Goal: Task Accomplishment & Management: Manage account settings

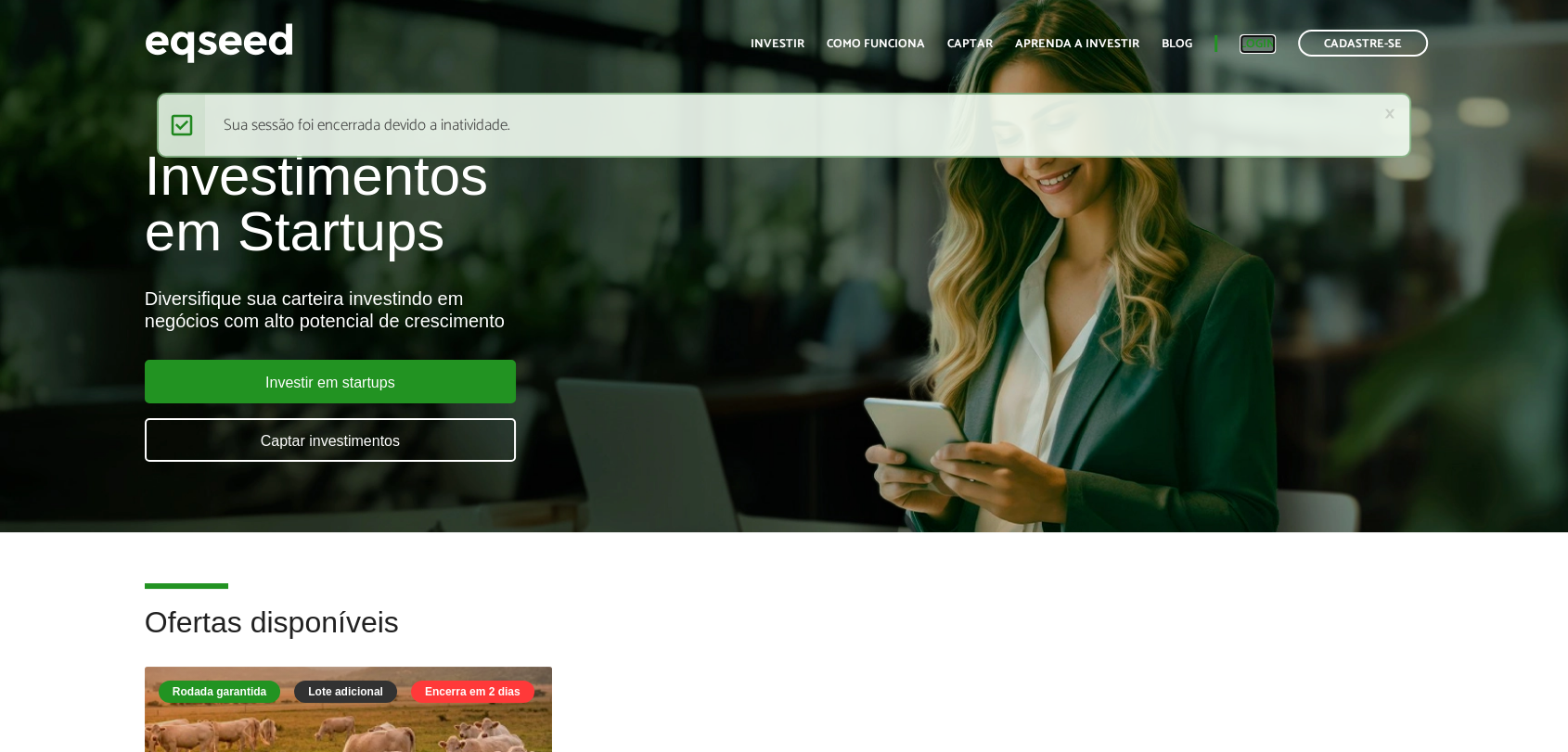
click at [1266, 46] on link "Login" at bounding box center [1258, 44] width 36 height 12
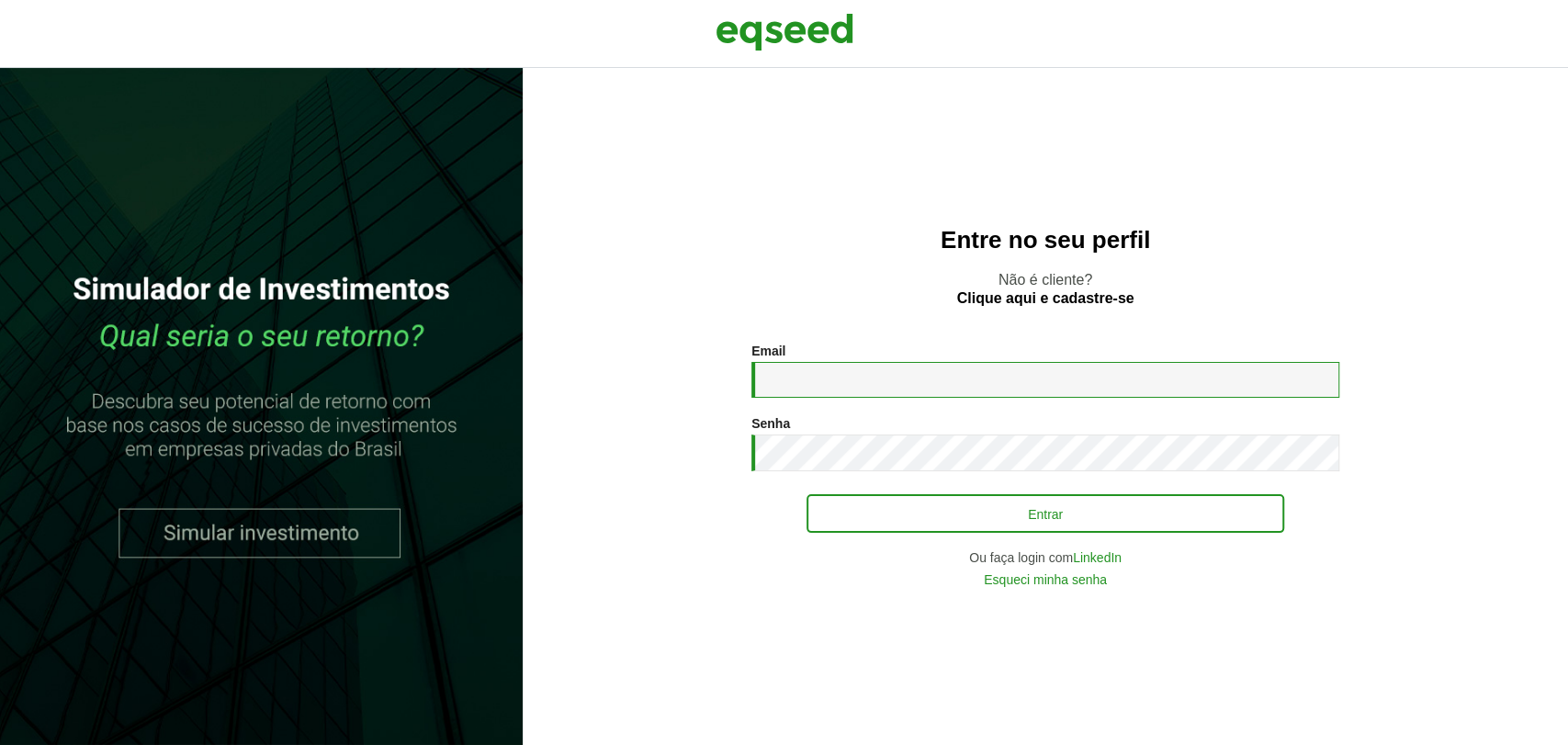
type input "**********"
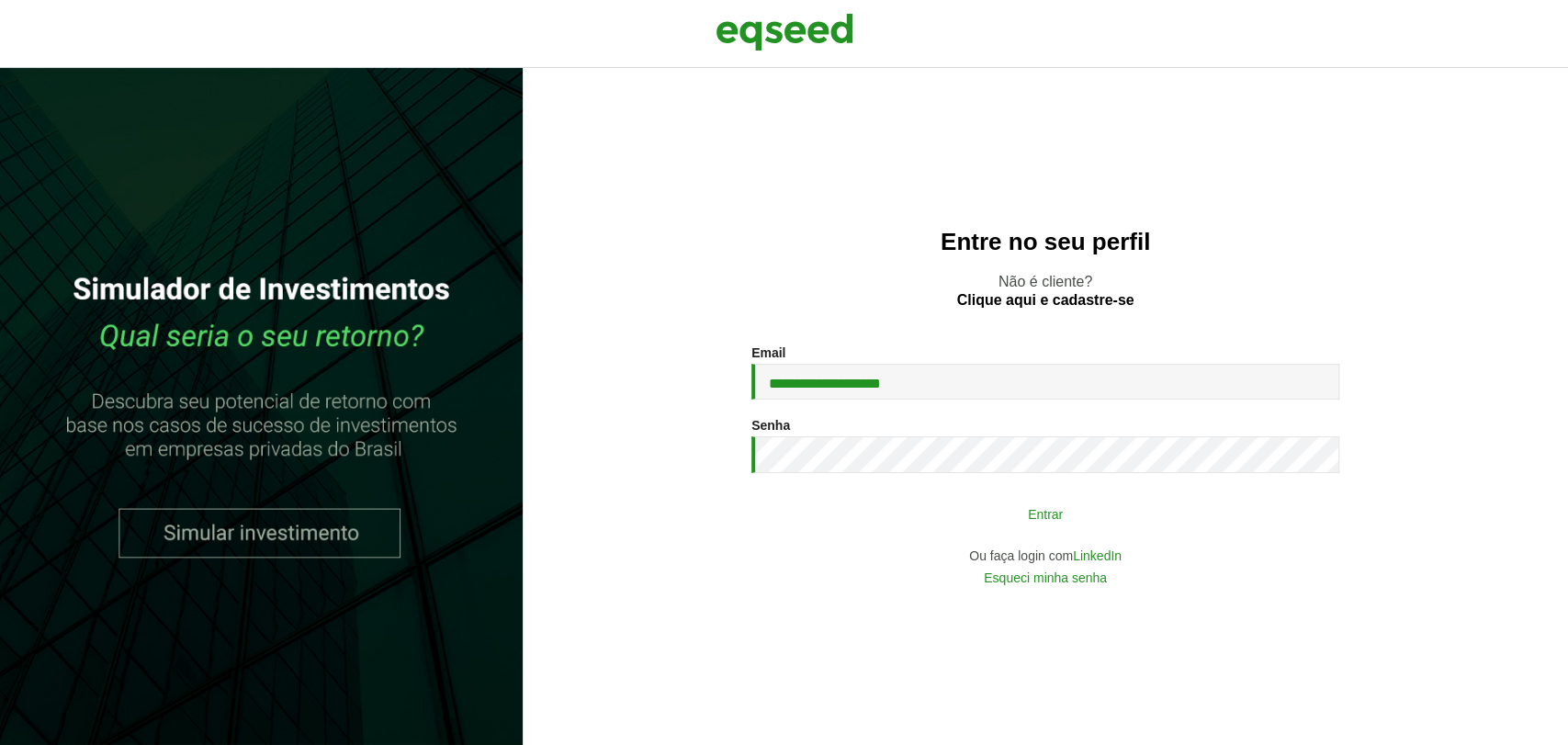
click at [865, 514] on button "Entrar" at bounding box center [1045, 513] width 478 height 35
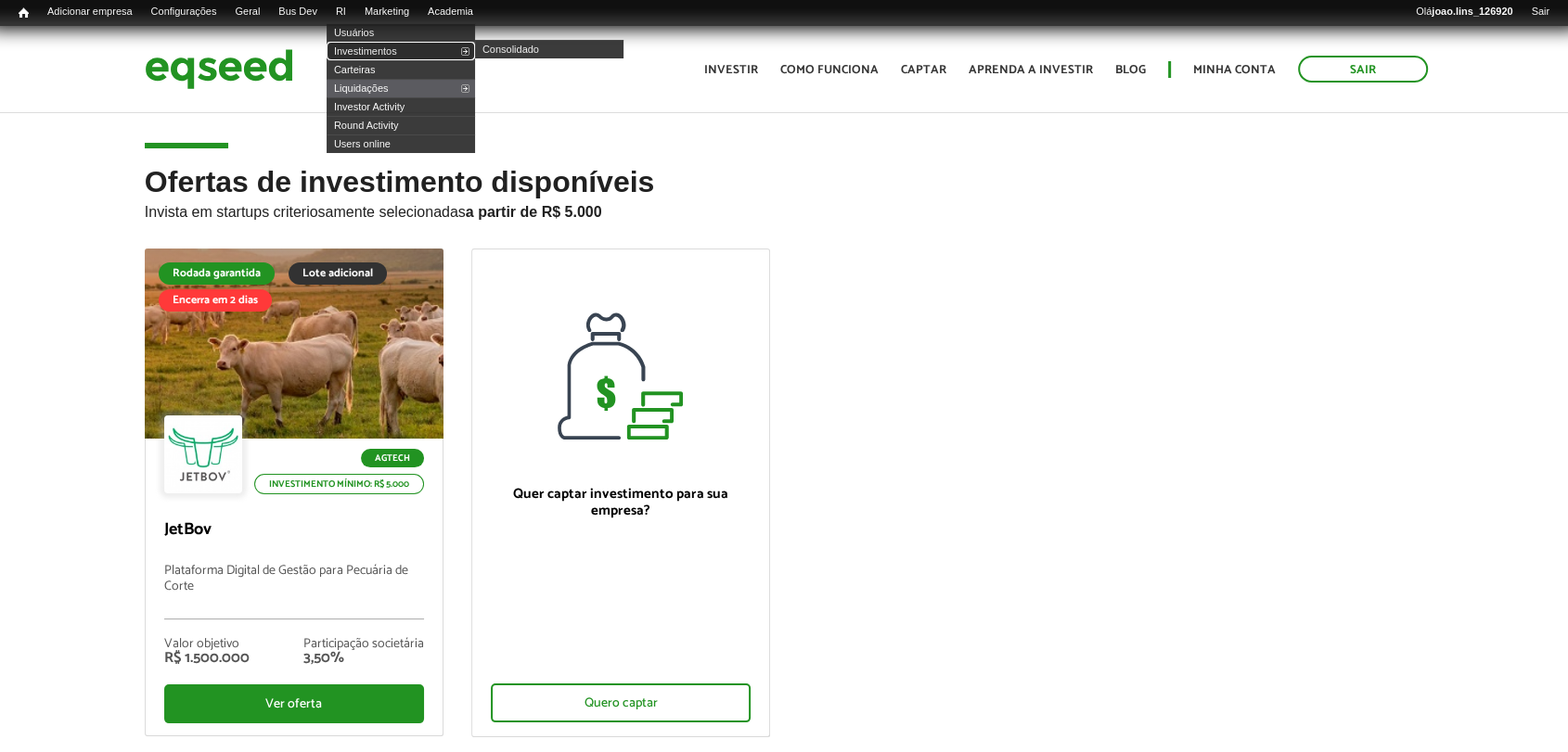
click at [378, 48] on link "Investimentos" at bounding box center [400, 51] width 149 height 19
